Goal: Task Accomplishment & Management: Manage account settings

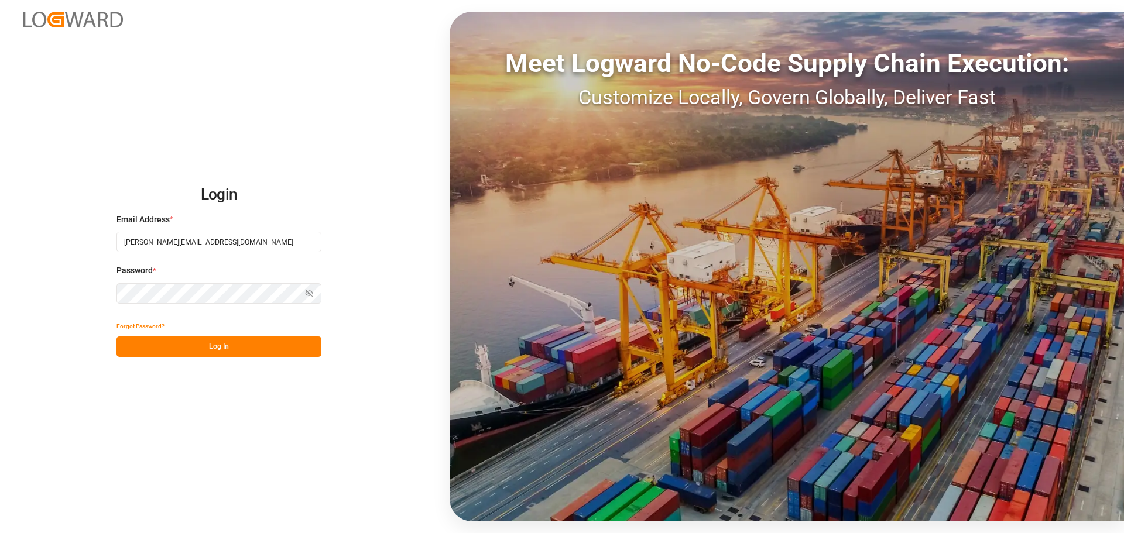
type input "[PERSON_NAME][EMAIL_ADDRESS][DOMAIN_NAME]"
click at [205, 353] on button "Log In" at bounding box center [219, 347] width 205 height 20
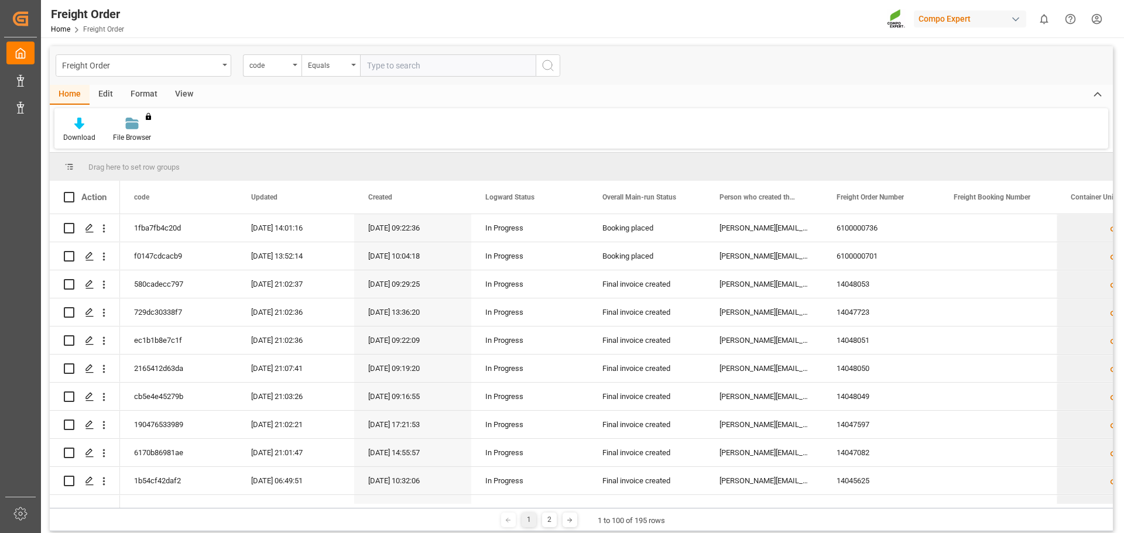
click at [183, 93] on div "View" at bounding box center [184, 95] width 36 height 20
click at [71, 131] on div "Default" at bounding box center [74, 130] width 40 height 26
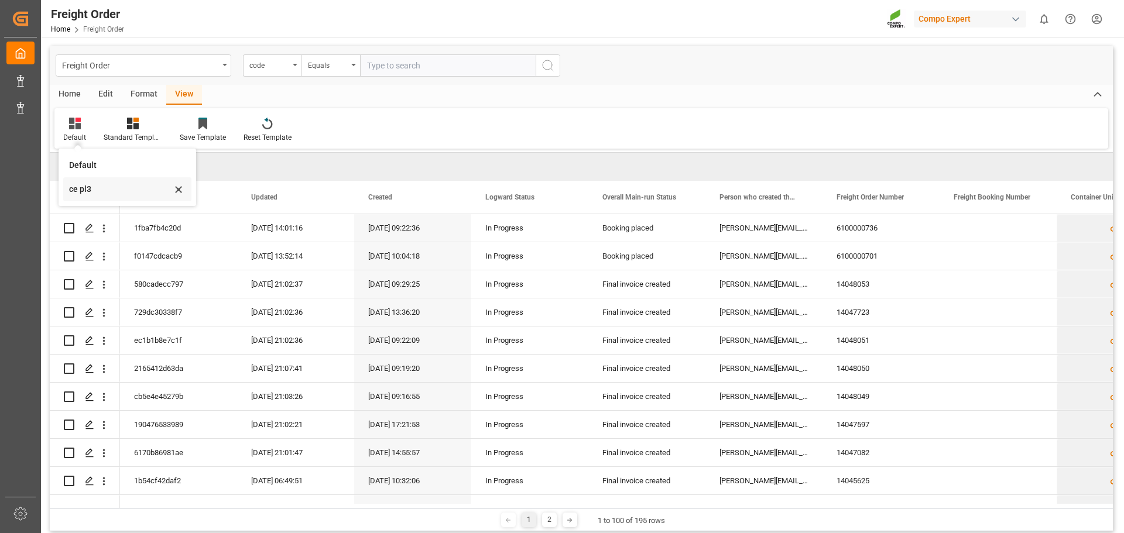
click at [77, 193] on div "ce pl3" at bounding box center [120, 189] width 102 height 12
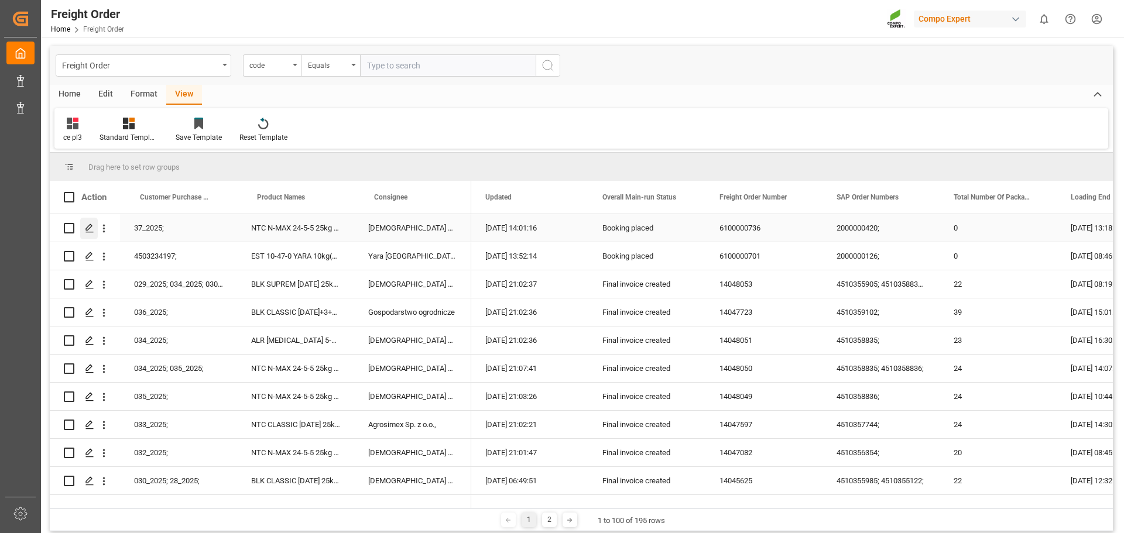
click at [93, 228] on icon "Press SPACE to select this row." at bounding box center [89, 228] width 9 height 9
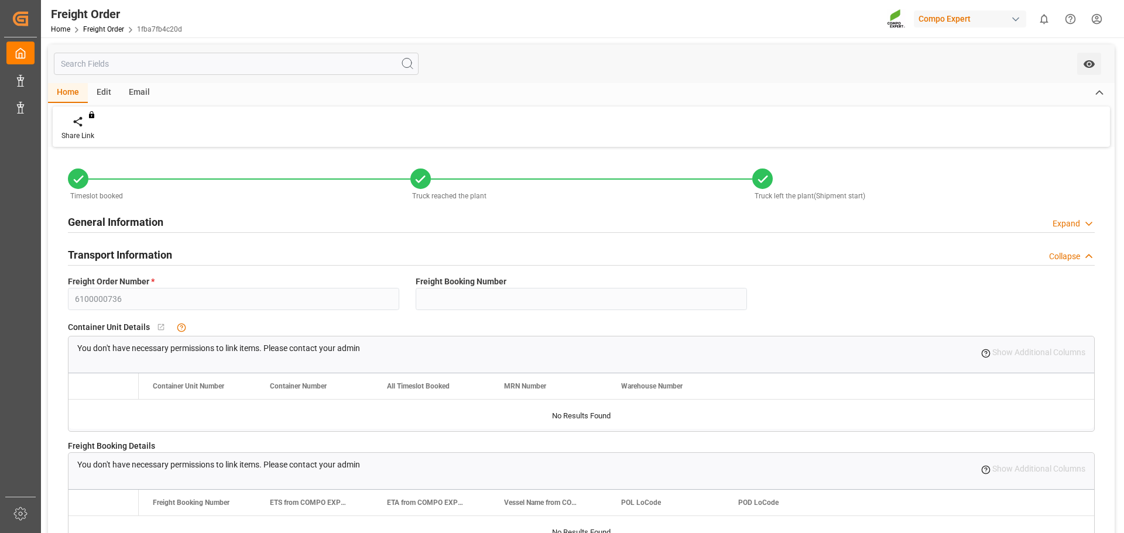
type input "0"
type input "26118.87"
type input "0"
type input "26118.87"
type input "[DATE] 01:00"
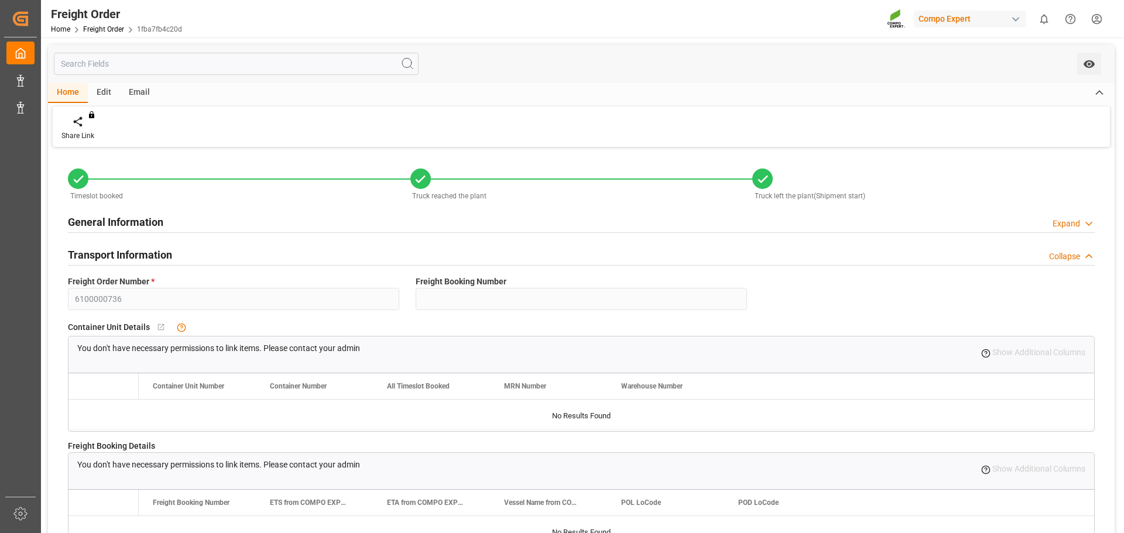
type input "[DATE] 13:16"
type input "[DATE] 13:18"
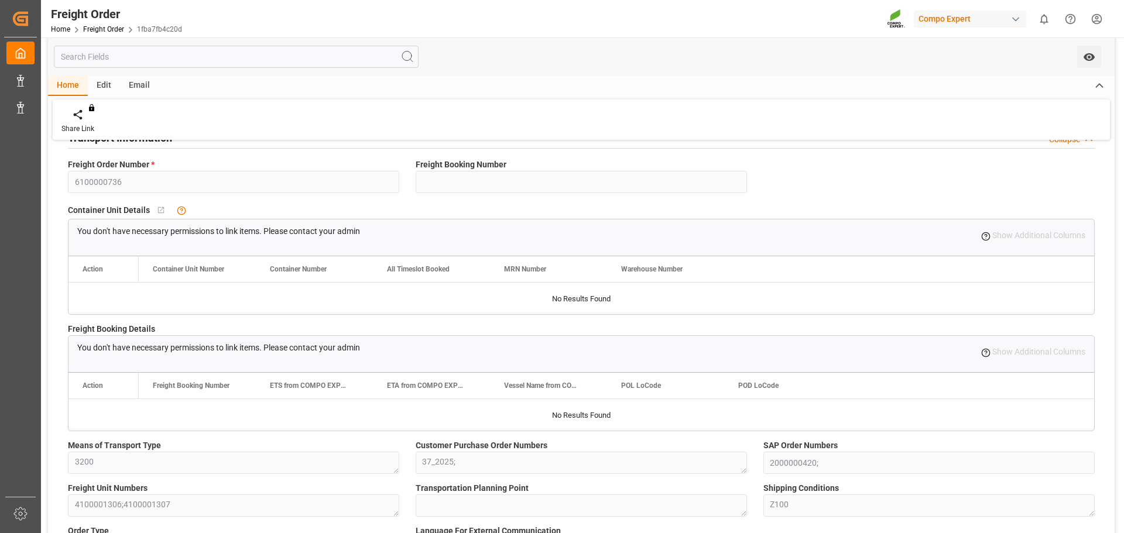
scroll to position [176, 0]
